Goal: Find specific page/section: Find specific page/section

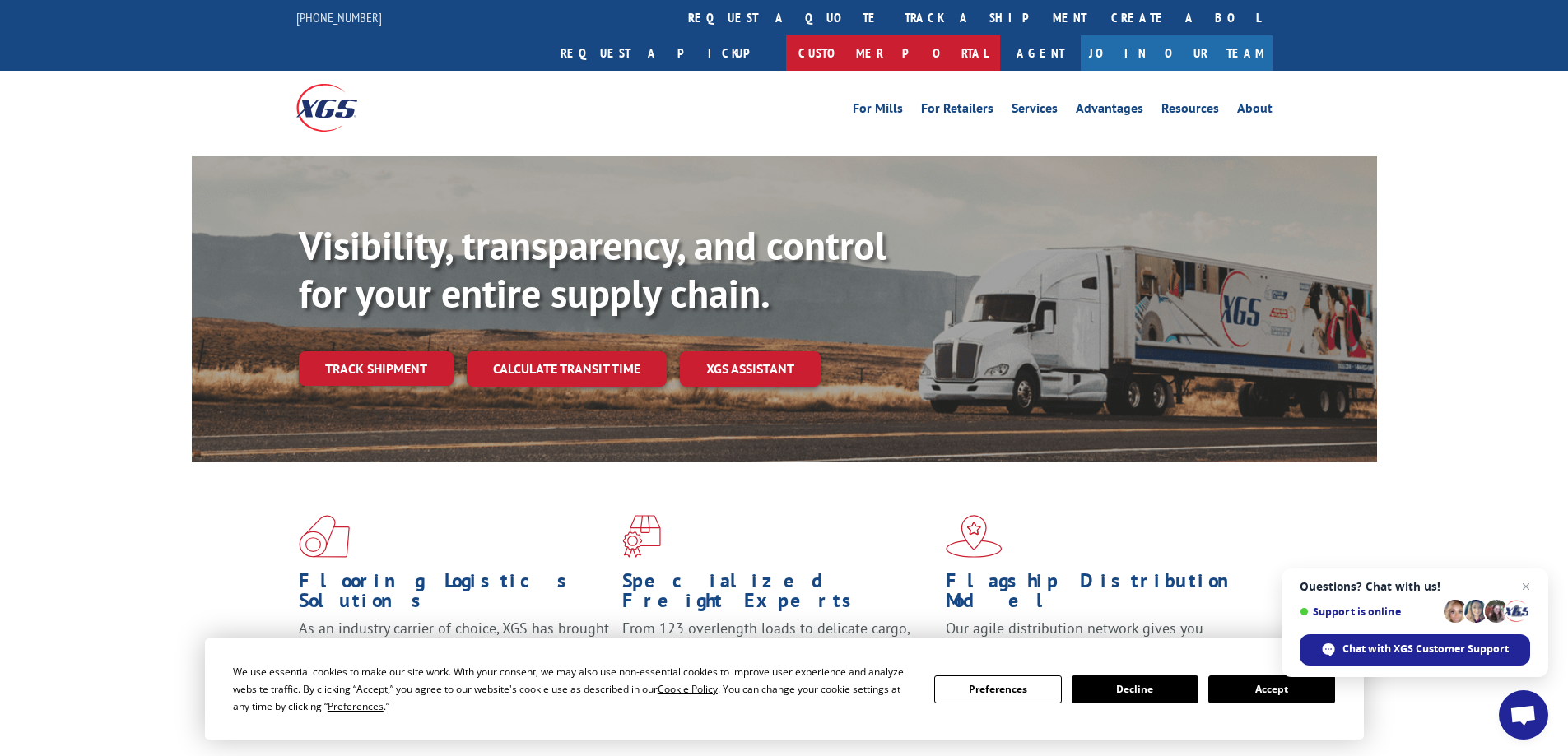
click at [1001, 35] on link "Customer Portal" at bounding box center [892, 52] width 214 height 35
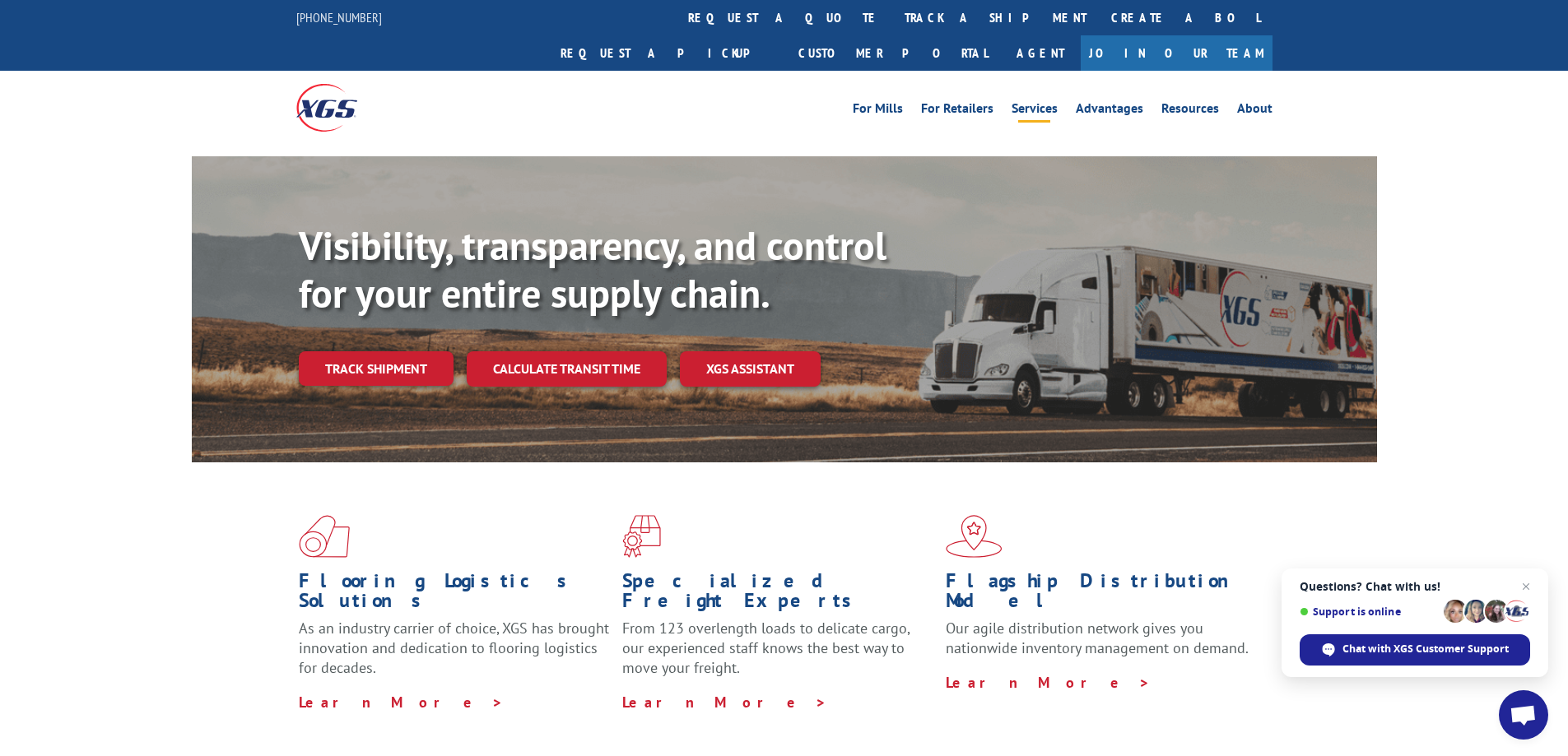
click at [1034, 102] on link "Services" at bounding box center [1035, 110] width 47 height 18
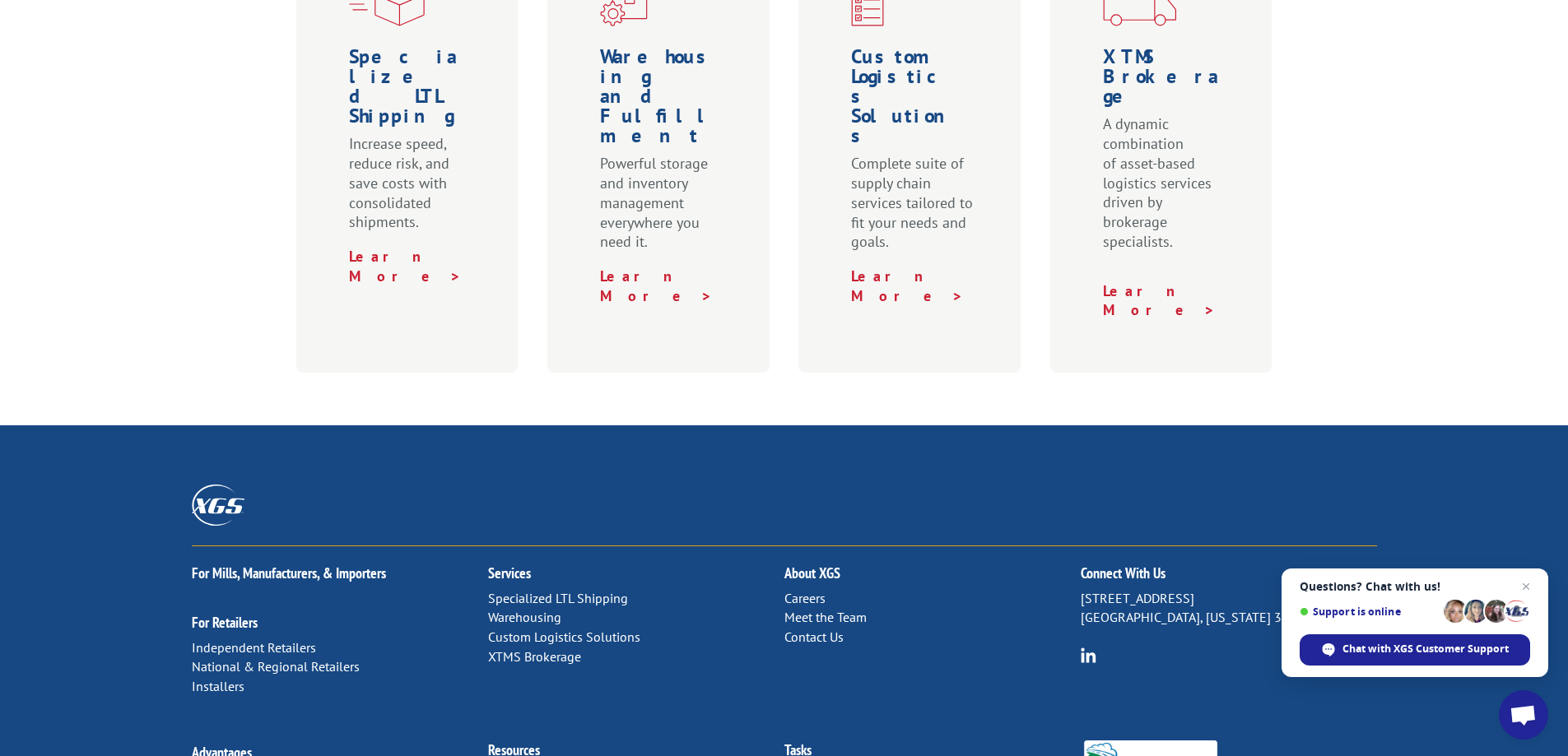
scroll to position [842, 0]
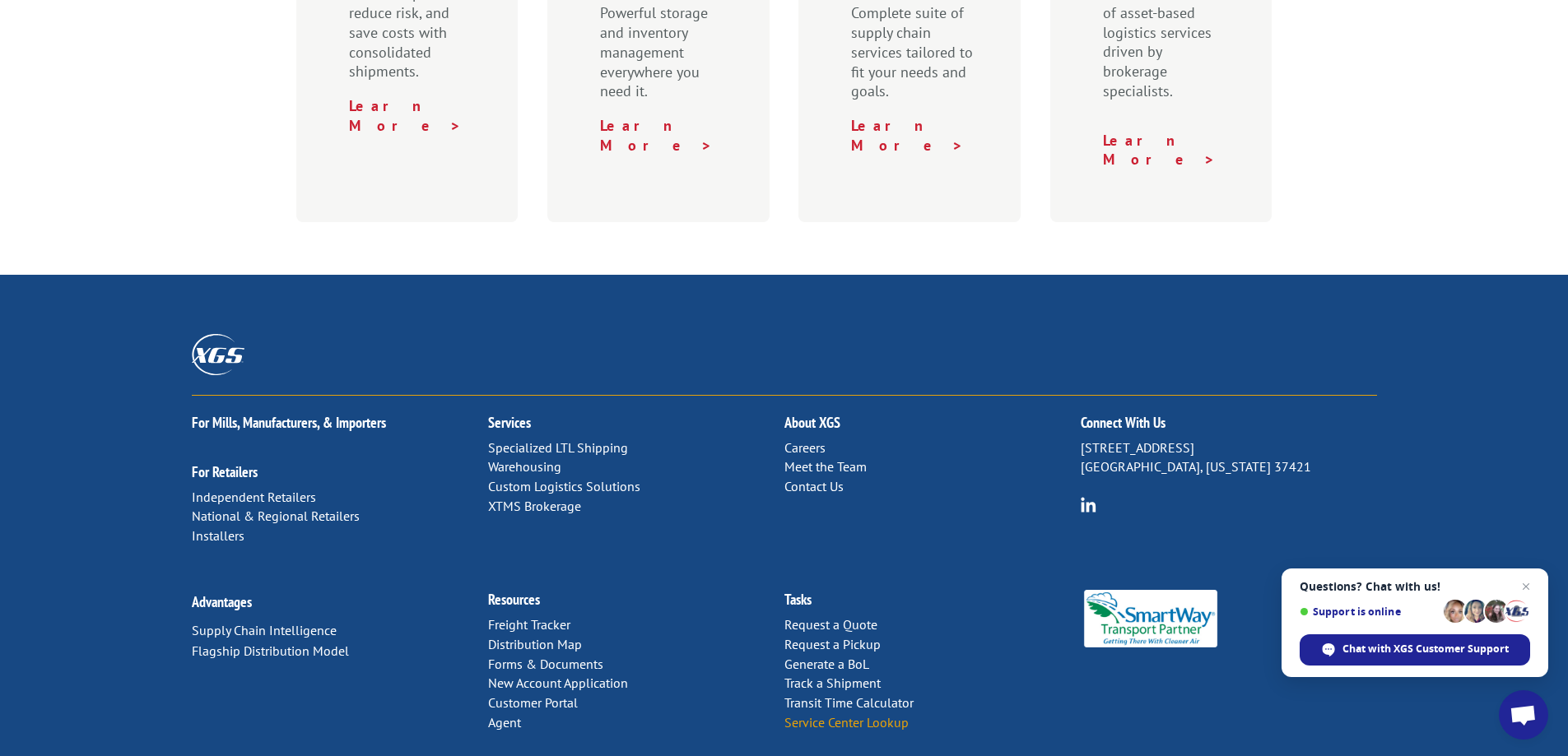
click at [823, 714] on link "Service Center Lookup" at bounding box center [847, 722] width 124 height 16
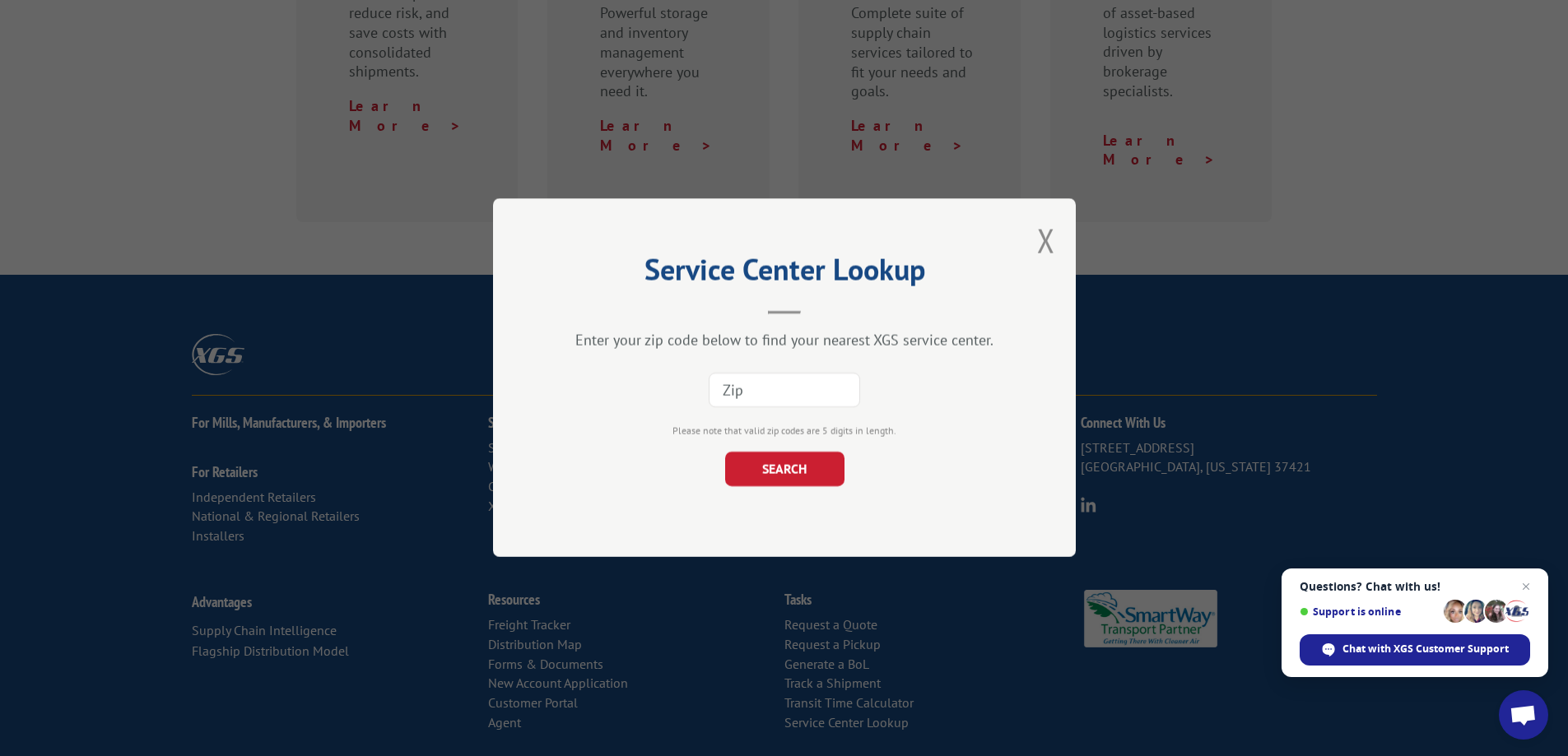
click at [771, 392] on input at bounding box center [784, 390] width 151 height 34
type input "12204"
click at [778, 462] on button "SEARCH" at bounding box center [784, 469] width 120 height 34
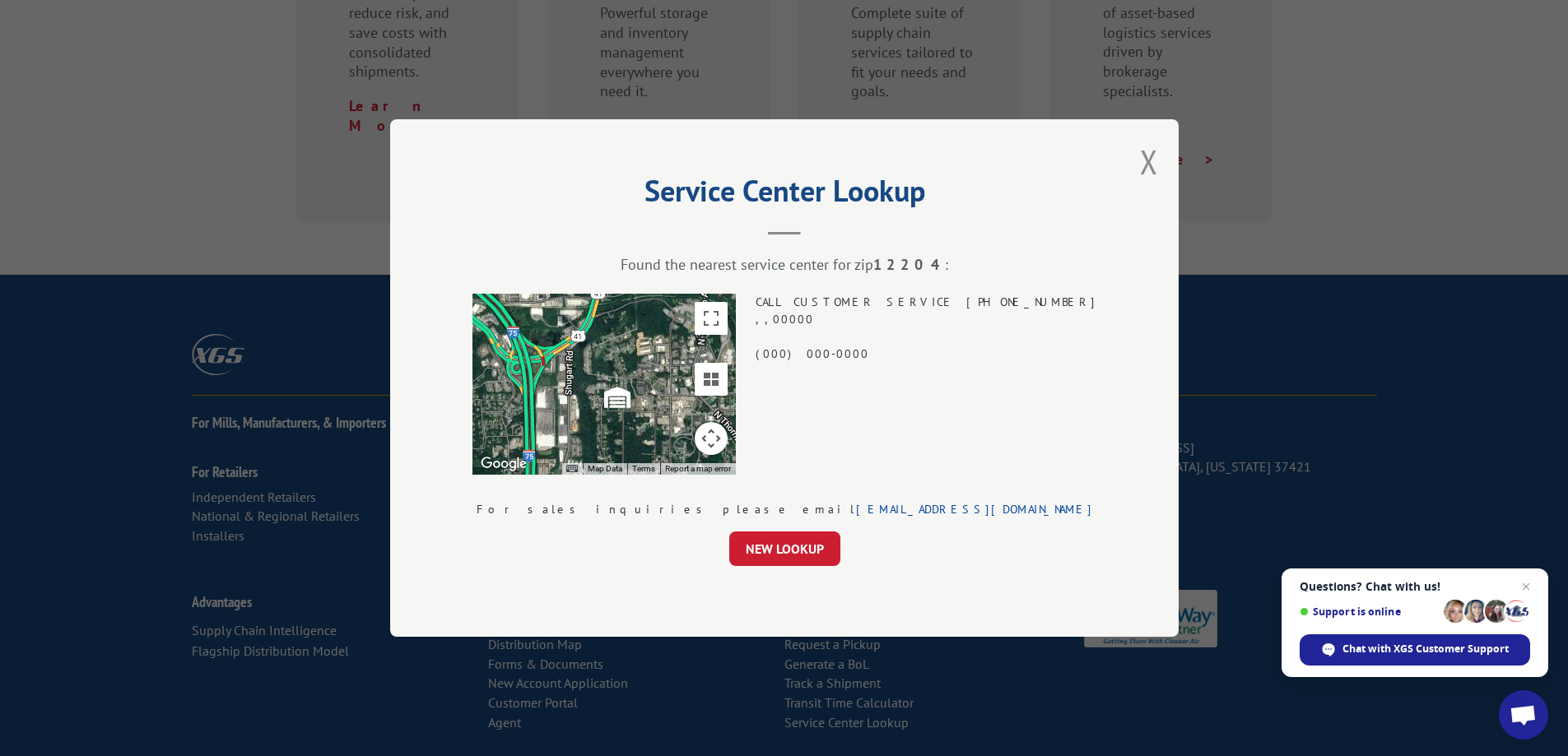
click at [631, 406] on img at bounding box center [618, 398] width 27 height 27
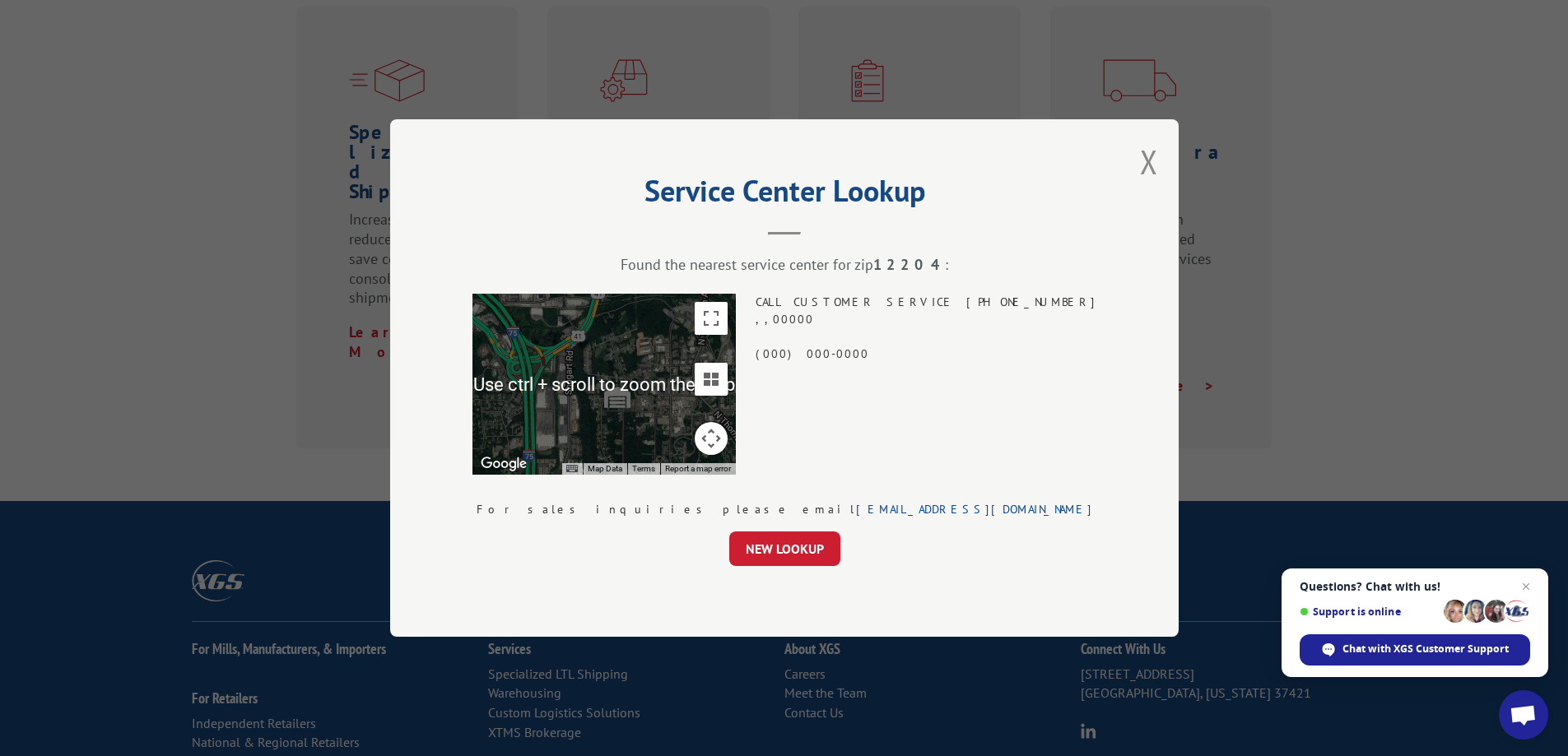
scroll to position [595, 0]
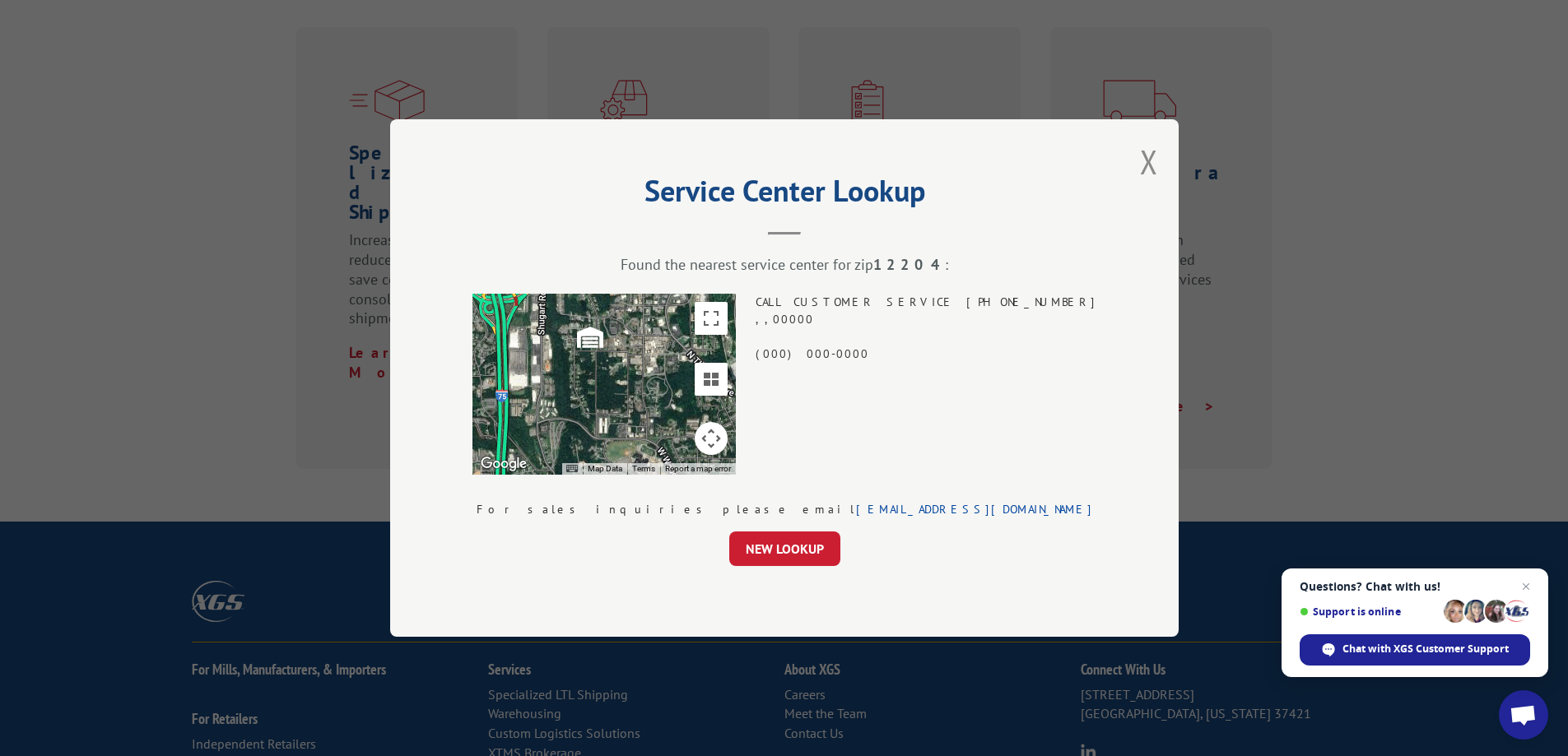
drag, startPoint x: 698, startPoint y: 413, endPoint x: 672, endPoint y: 354, distance: 64.5
click at [672, 354] on div at bounding box center [1367, 768] width 1580 height 889
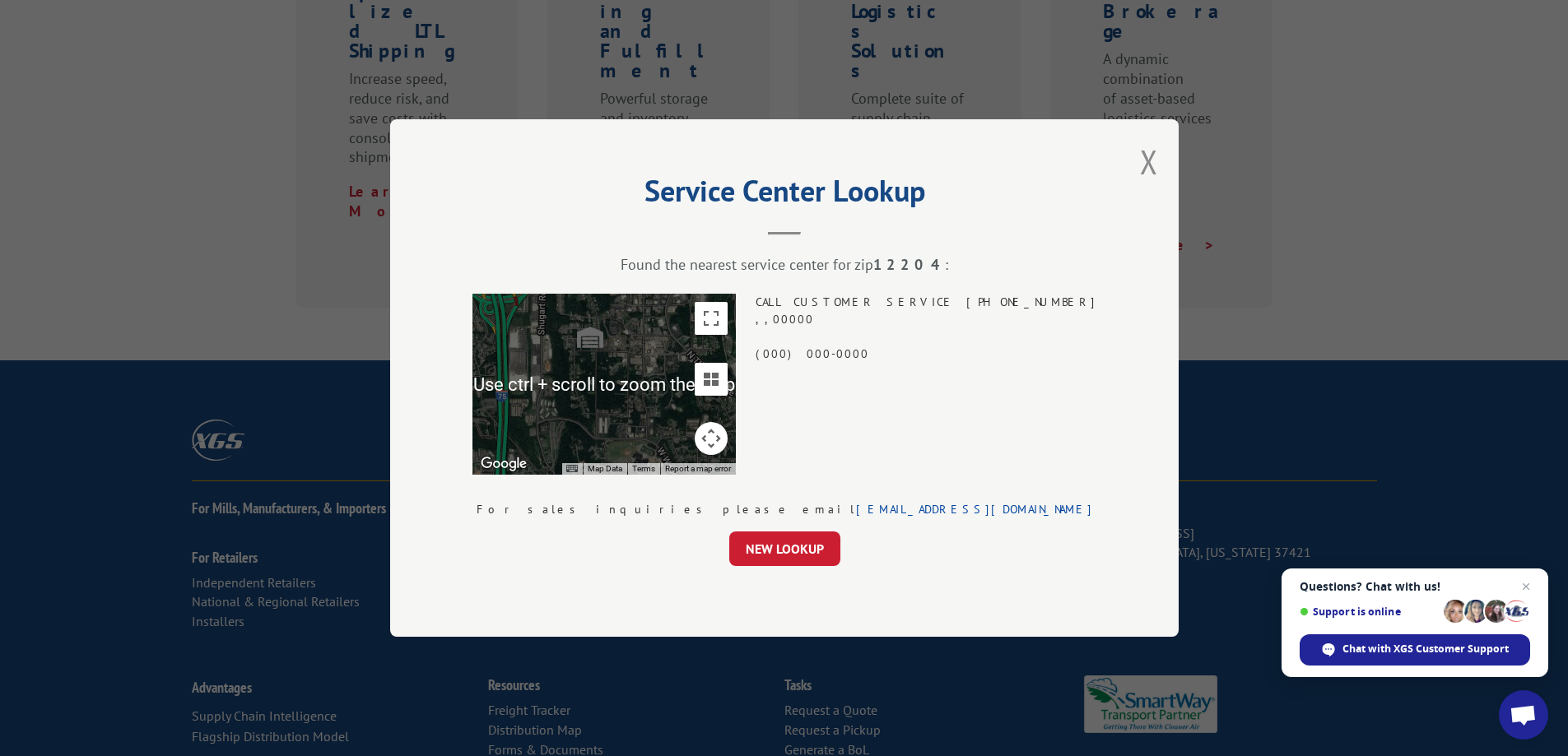
scroll to position [761, 0]
click at [927, 335] on div "CALL CUSTOMER SERVICE 844-947-7447 , , 00000 (000) 000-0000" at bounding box center [926, 384] width 341 height 181
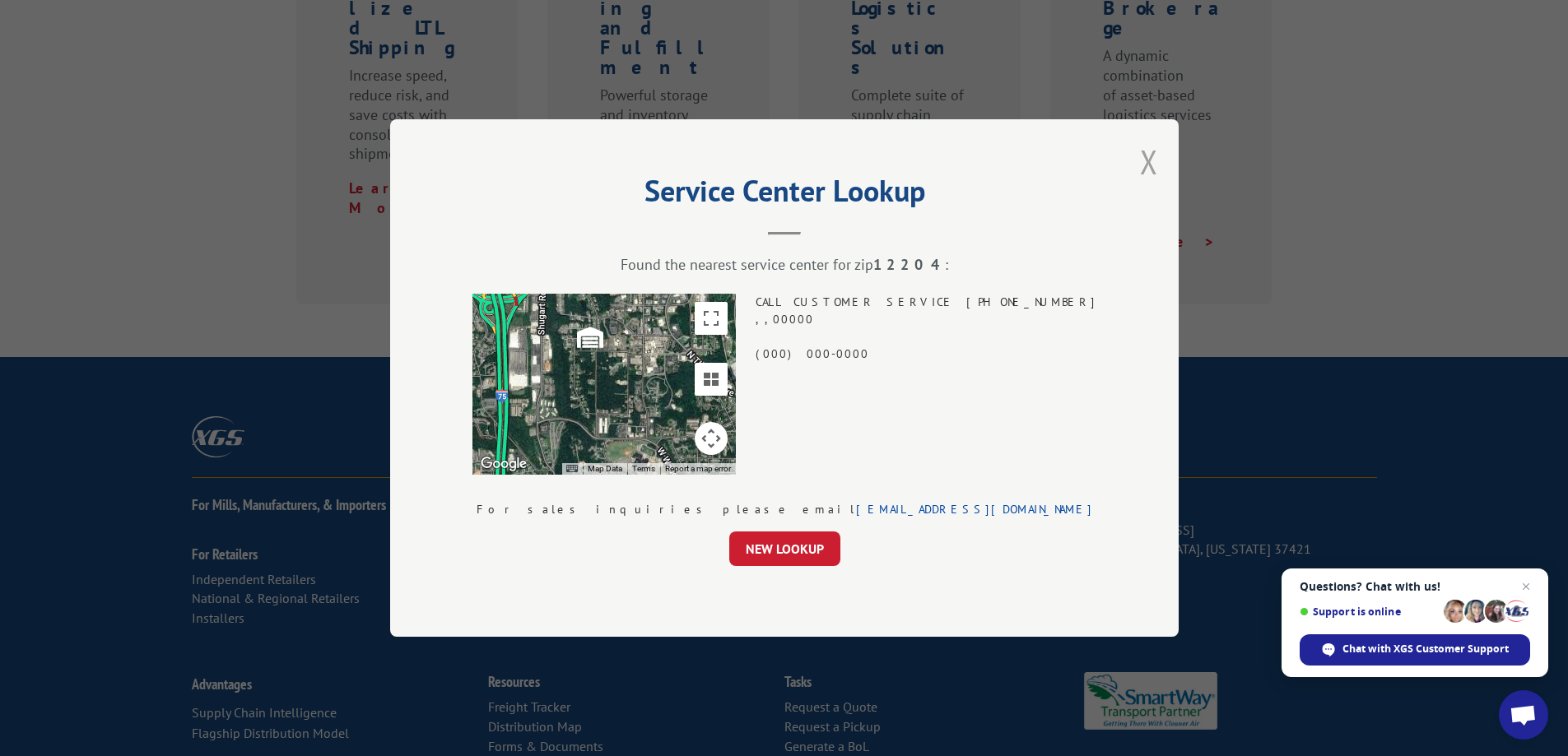
click at [1140, 160] on button "Close modal" at bounding box center [1149, 161] width 18 height 44
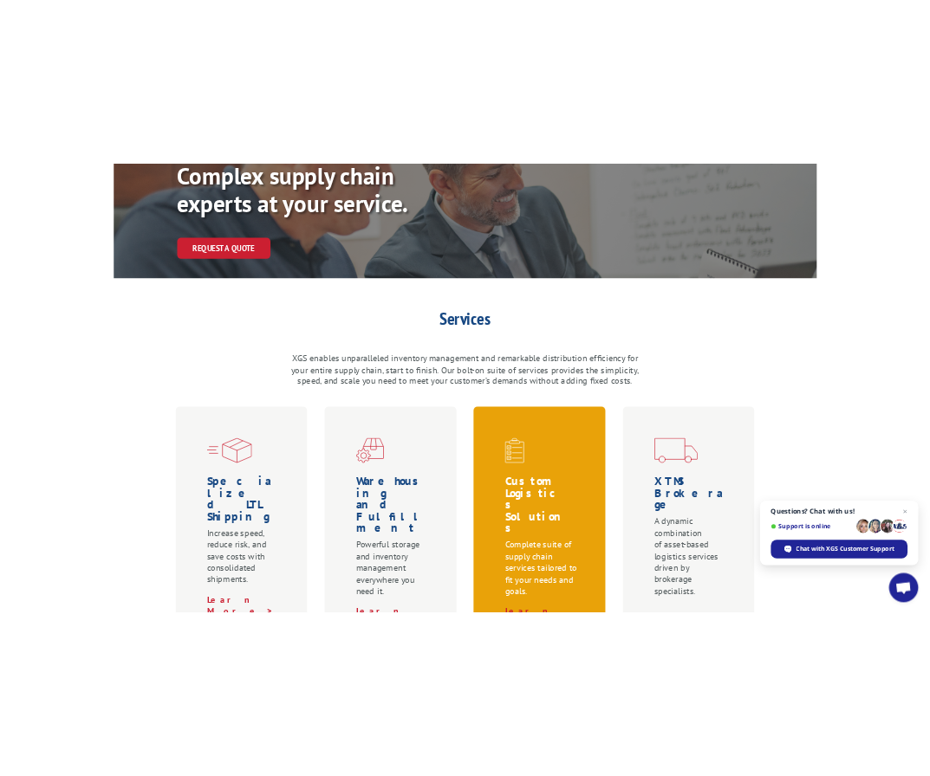
scroll to position [0, 0]
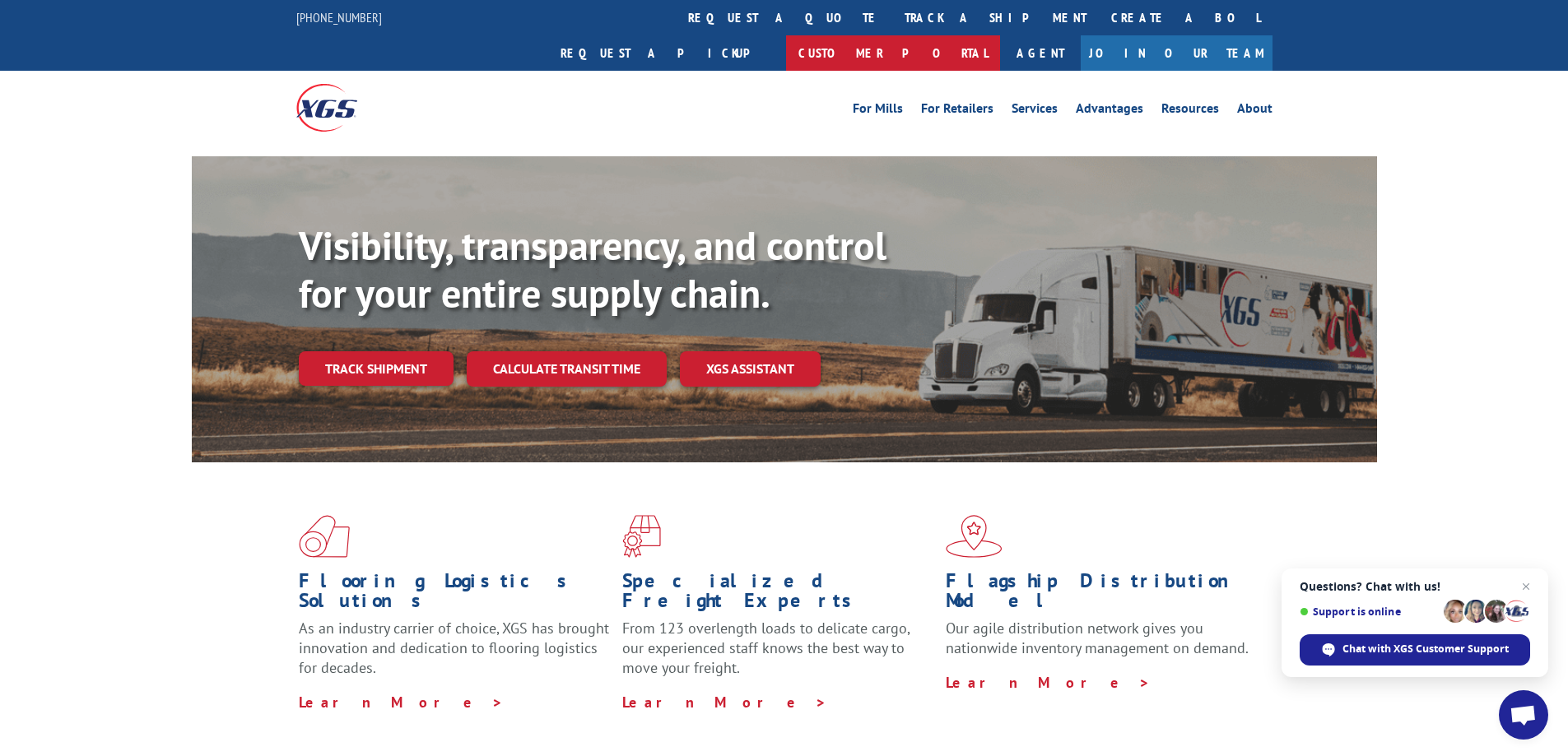
click at [1001, 35] on link "Customer Portal" at bounding box center [892, 52] width 214 height 35
